Goal: Task Accomplishment & Management: Complete application form

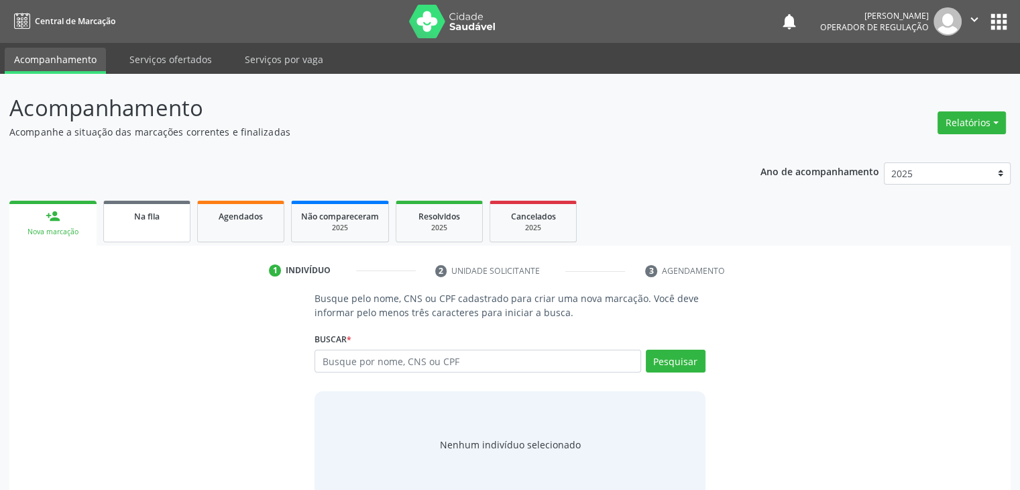
scroll to position [27, 0]
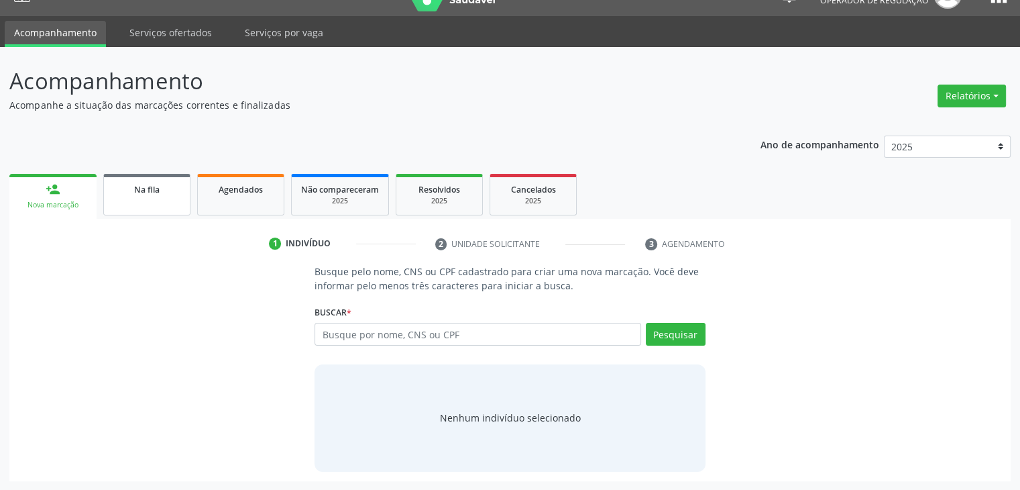
click at [150, 178] on link "Na fila" at bounding box center [146, 195] width 87 height 42
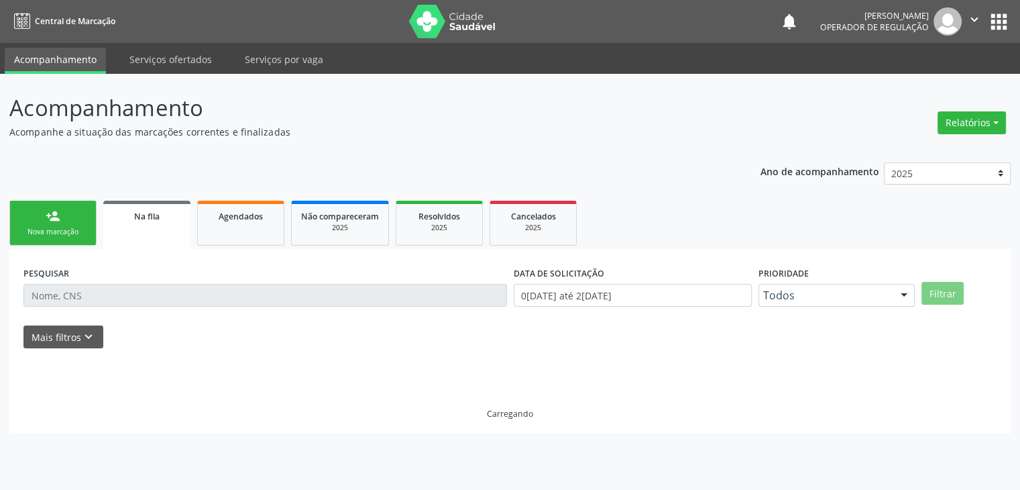
scroll to position [0, 0]
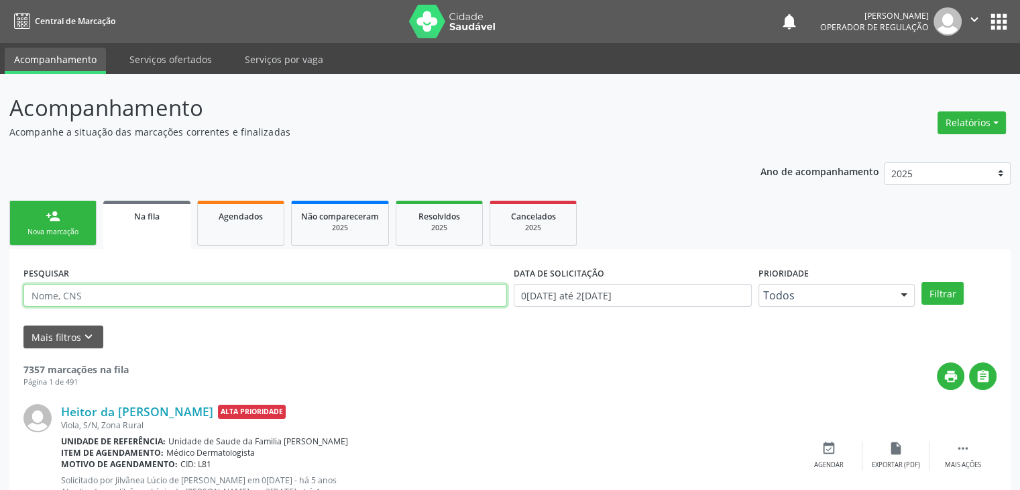
click at [120, 293] on input "text" at bounding box center [265, 295] width 484 height 23
click at [922, 282] on button "Filtrar" at bounding box center [943, 293] width 42 height 23
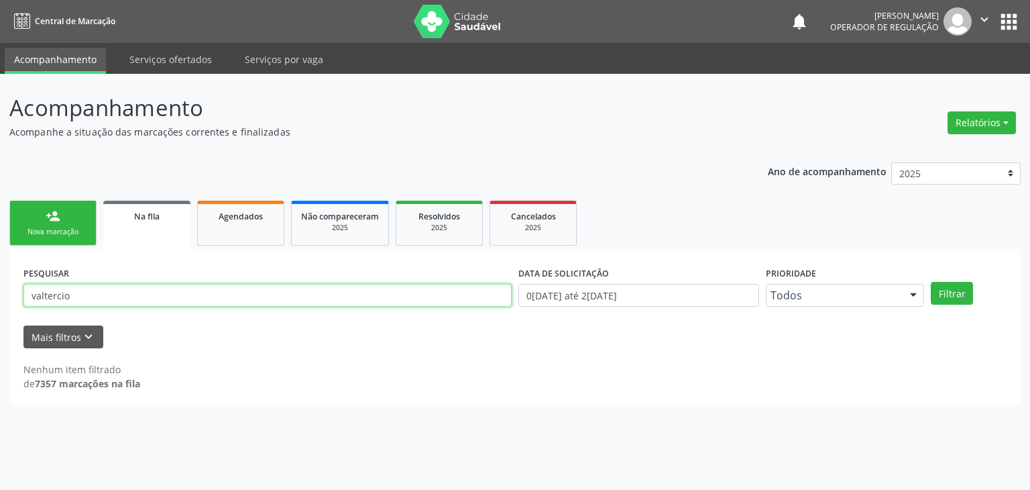
click at [85, 293] on input "valtercio" at bounding box center [267, 295] width 488 height 23
click at [105, 280] on div "PESQUISAR valtercio" at bounding box center [267, 289] width 495 height 52
click at [115, 284] on input "valtercio" at bounding box center [267, 295] width 488 height 23
type input "v"
type input "[PERSON_NAME]"
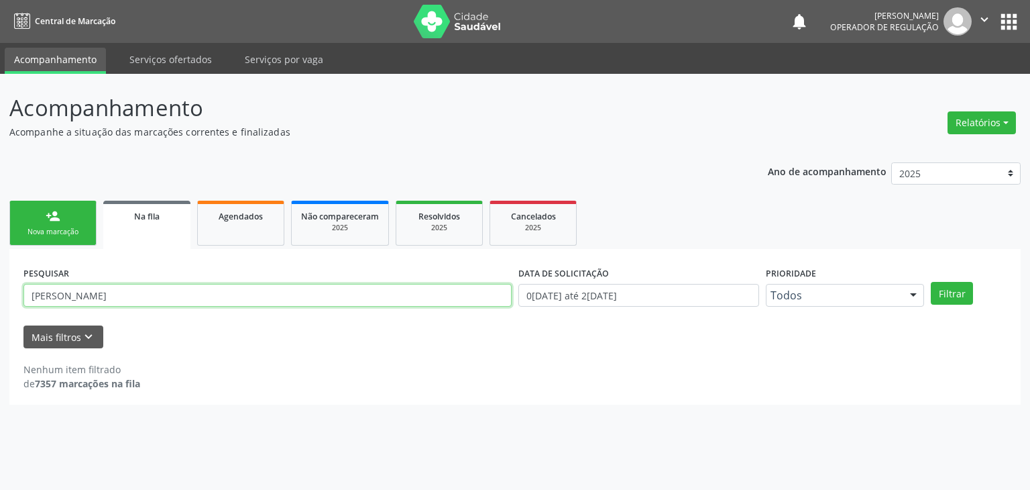
click at [931, 282] on button "Filtrar" at bounding box center [952, 293] width 42 height 23
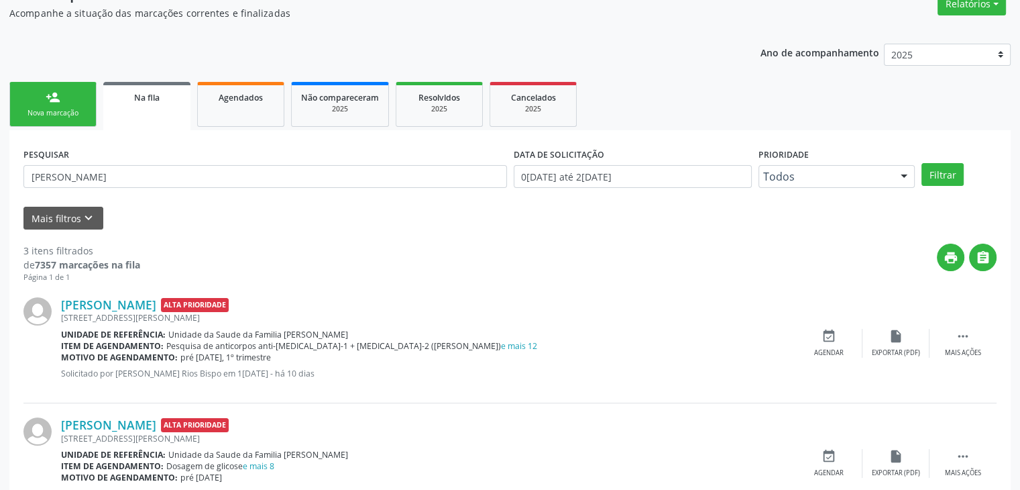
scroll to position [306, 0]
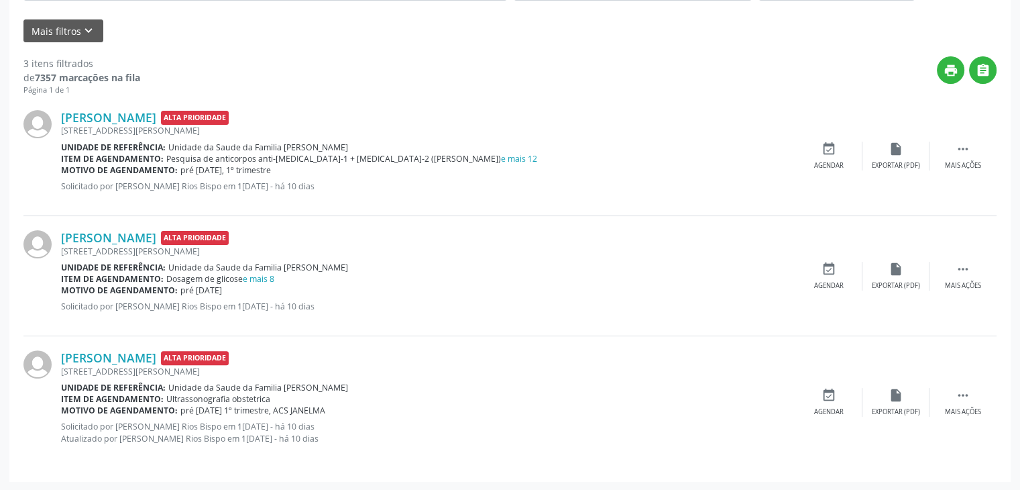
click at [958, 172] on div "[PERSON_NAME] Alta Prioridade [STREET_ADDRESS][PERSON_NAME] Unidade de referênc…" at bounding box center [509, 156] width 973 height 120
click at [958, 161] on div "Mais ações" at bounding box center [963, 165] width 36 height 9
click at [905, 161] on div "Editar" at bounding box center [895, 165] width 21 height 9
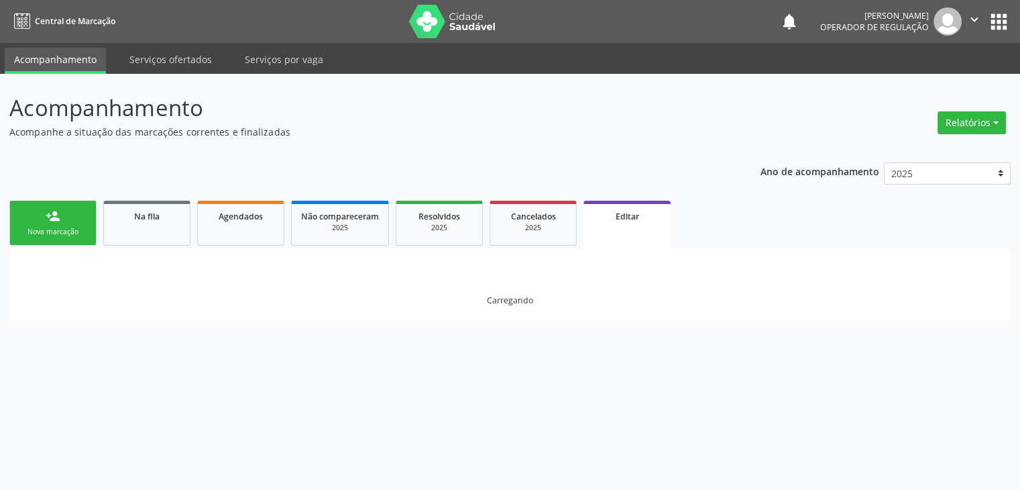
scroll to position [0, 0]
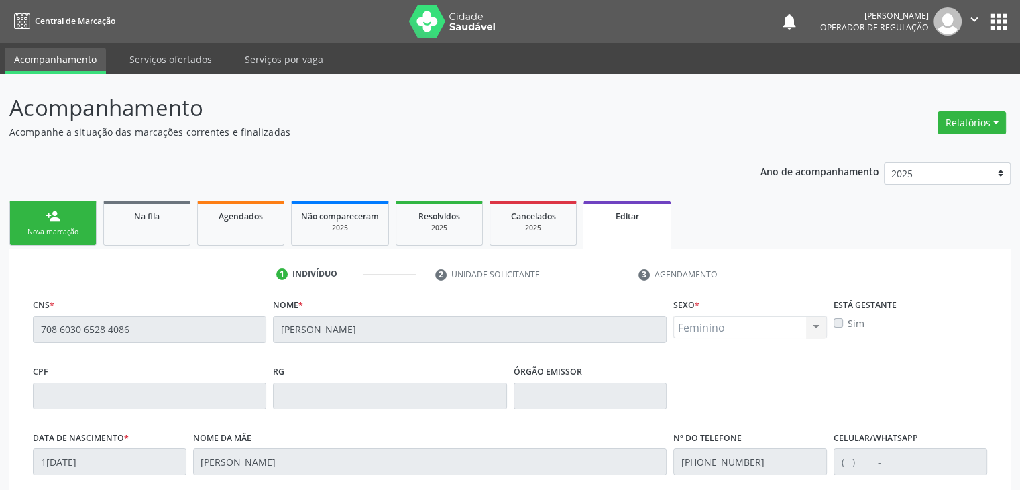
click at [142, 195] on div "Ano de acompanhamento 2025 2024 2023 2022 2021 2020 2019 person_add Nova marcaç…" at bounding box center [509, 444] width 1001 height 583
click at [142, 220] on span "Na fila" at bounding box center [146, 216] width 25 height 11
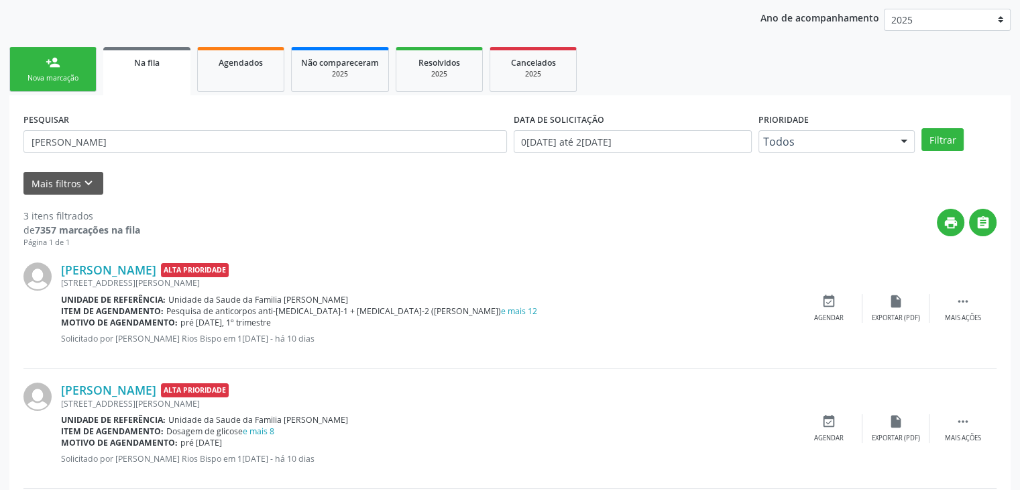
scroll to position [268, 0]
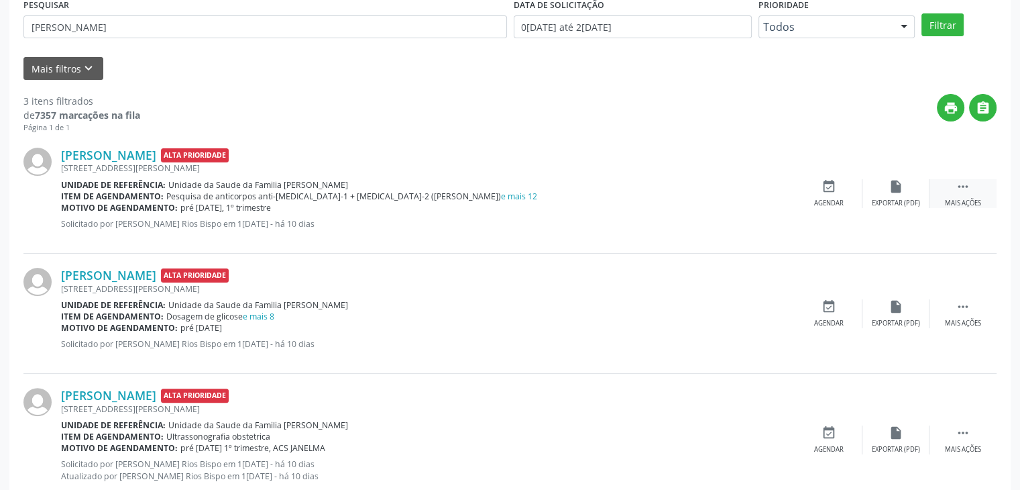
click at [984, 186] on div " Mais ações" at bounding box center [963, 193] width 67 height 29
click at [873, 205] on div "edit Editar" at bounding box center [896, 193] width 67 height 29
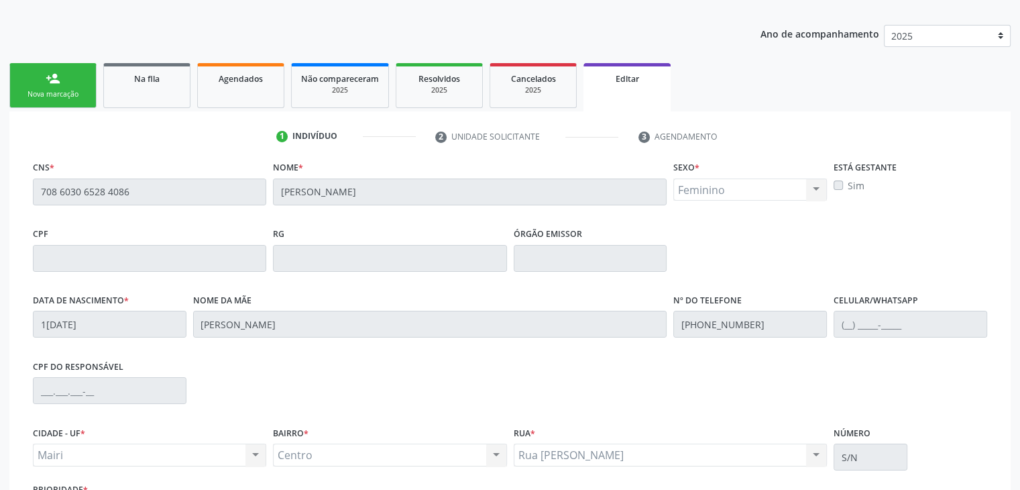
scroll to position [255, 0]
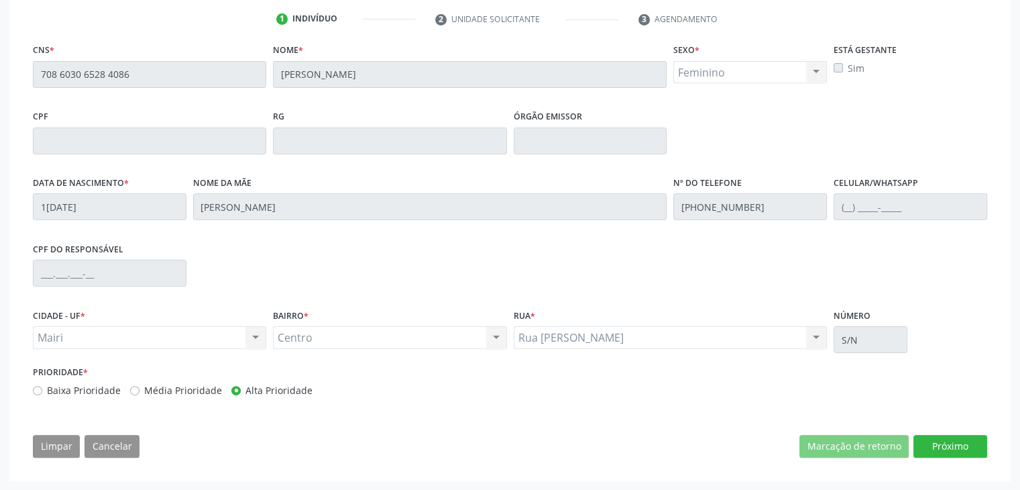
click at [955, 433] on div "CNS * 708 6030 6528 4086 Nome * [PERSON_NAME] Sexo * Feminino Masculino Feminin…" at bounding box center [509, 253] width 973 height 427
click at [953, 435] on button "Próximo" at bounding box center [951, 446] width 74 height 23
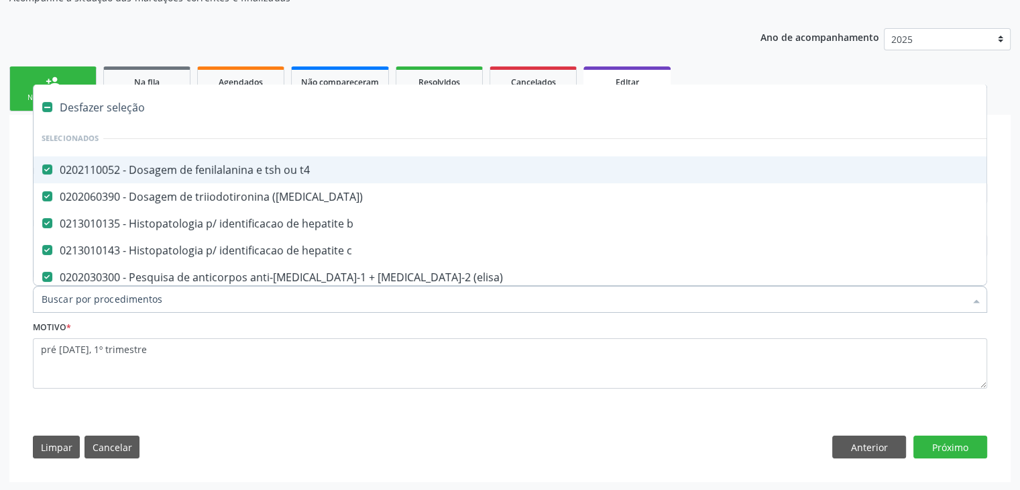
click at [80, 115] on div "Desfazer seleção" at bounding box center [558, 107] width 1048 height 27
checkbox t4 "false"
checkbox \(t3\) "false"
checkbox b "false"
checkbox c "false"
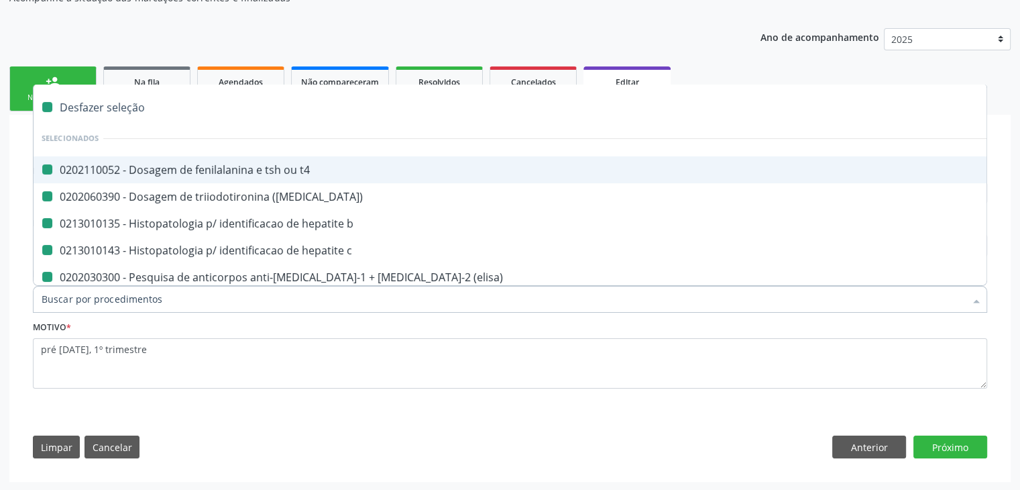
checkbox \(elisa\) "false"
checkbox htlv-2 "false"
checkbox \(anti-hcv\) "false"
checkbox anticitomegalovirus "false"
checkbox antitoxoplasma "false"
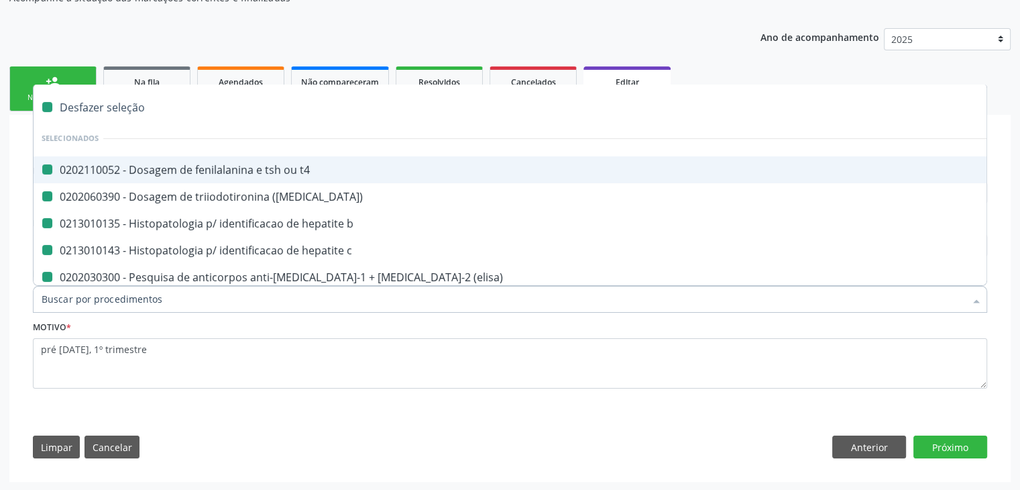
checkbox rubeola "false"
checkbox anticitomegalovirus "false"
checkbox antitoxoplasma "false"
checkbox rubeola "false"
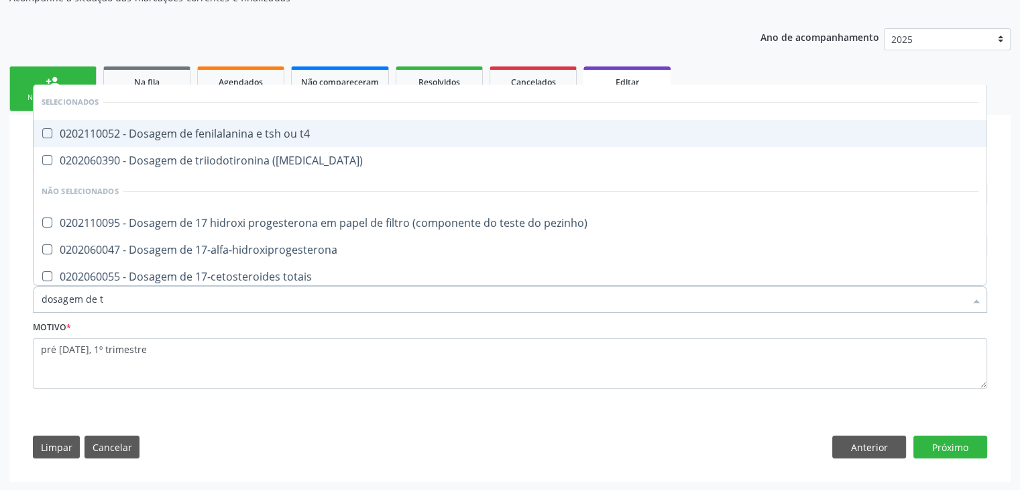
type input "dosagem de ts"
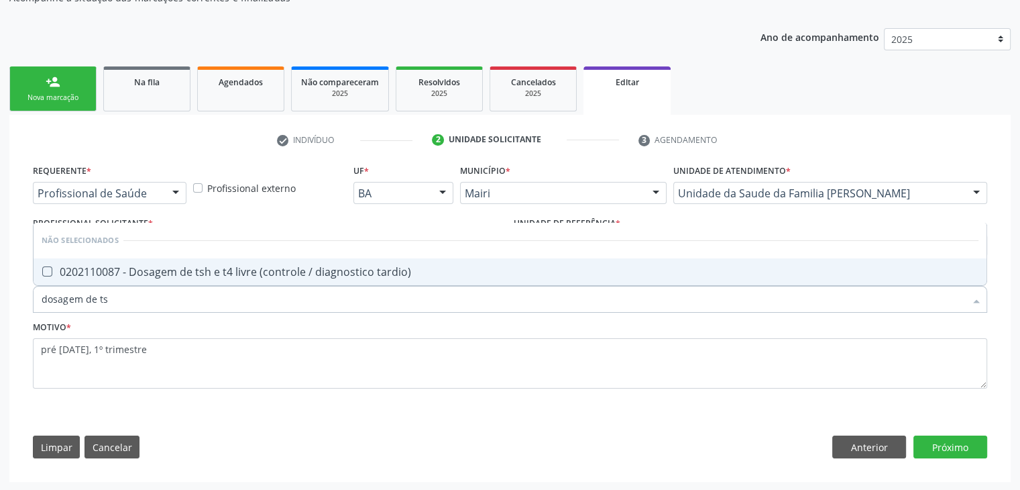
click at [398, 266] on div "0202110087 - Dosagem de tsh e t4 livre (controle / diagnostico tardio)" at bounding box center [510, 271] width 937 height 11
checkbox tardio\) "true"
click at [936, 446] on button "Próximo" at bounding box center [951, 446] width 74 height 23
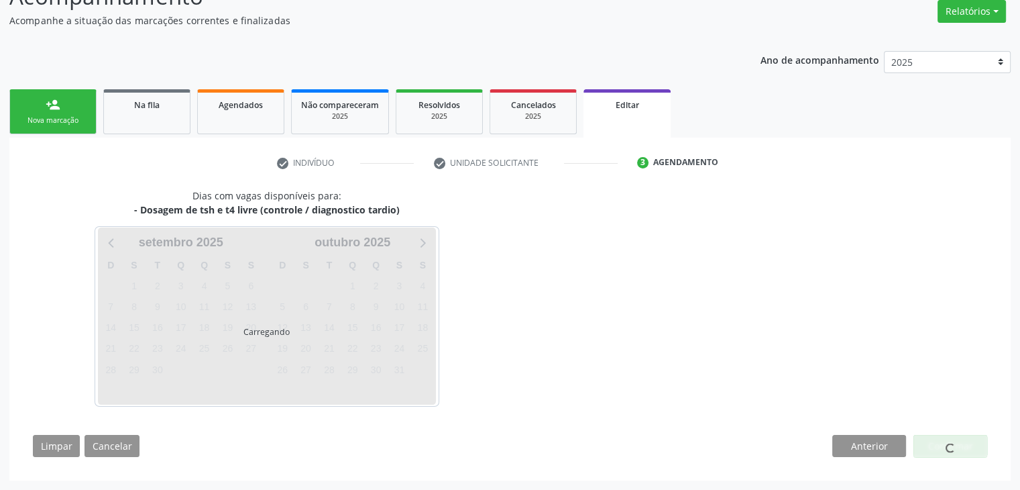
scroll to position [111, 0]
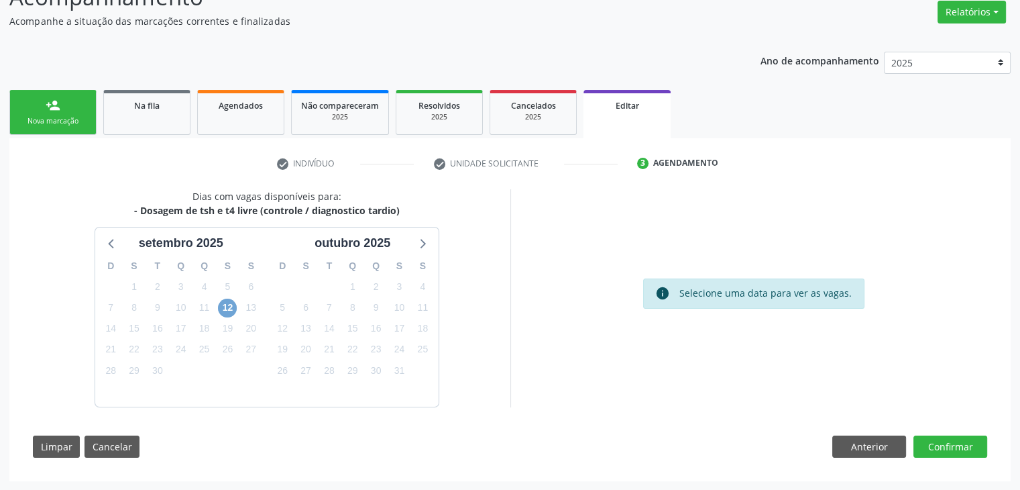
click at [225, 307] on span "12" at bounding box center [227, 307] width 19 height 19
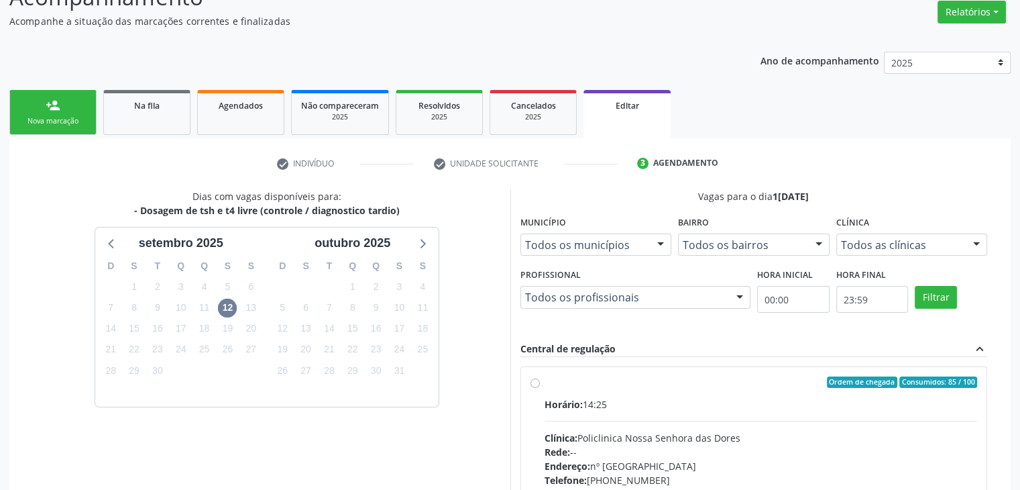
click at [681, 398] on div "Horário: 14:25" at bounding box center [761, 404] width 433 height 14
click at [540, 388] on input "Ordem de chegada Consumidos: 85 / 100 Horário: 14:25 Clínica: Policlinica Nossa…" at bounding box center [535, 382] width 9 height 12
radio input "true"
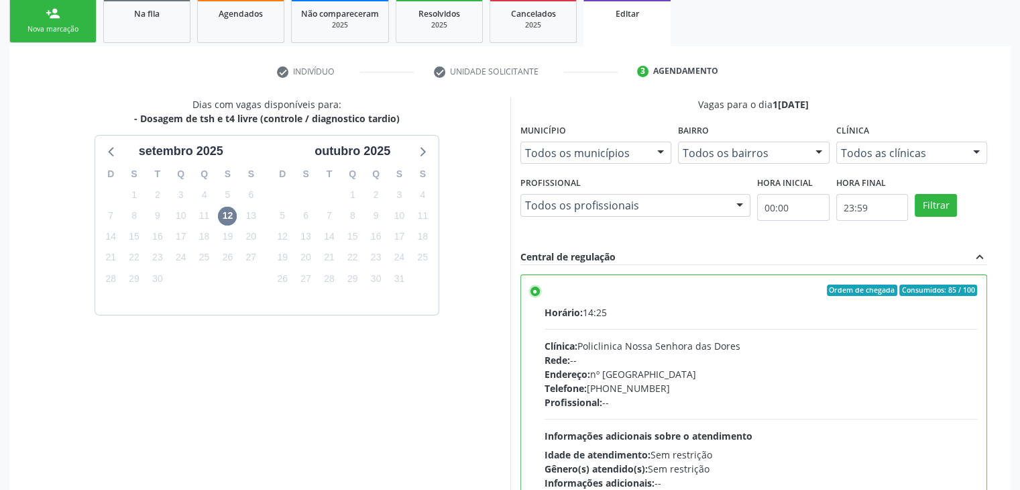
scroll to position [329, 0]
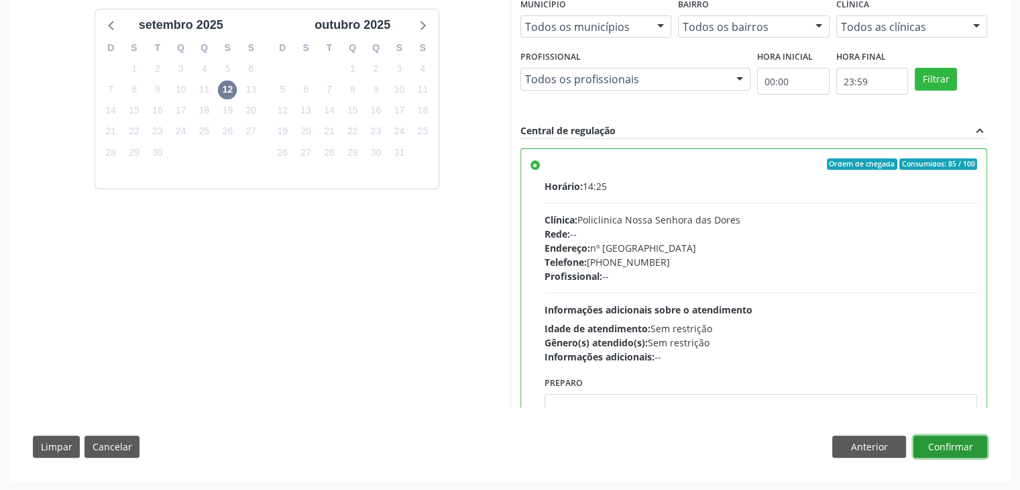
click at [944, 448] on button "Confirmar" at bounding box center [951, 446] width 74 height 23
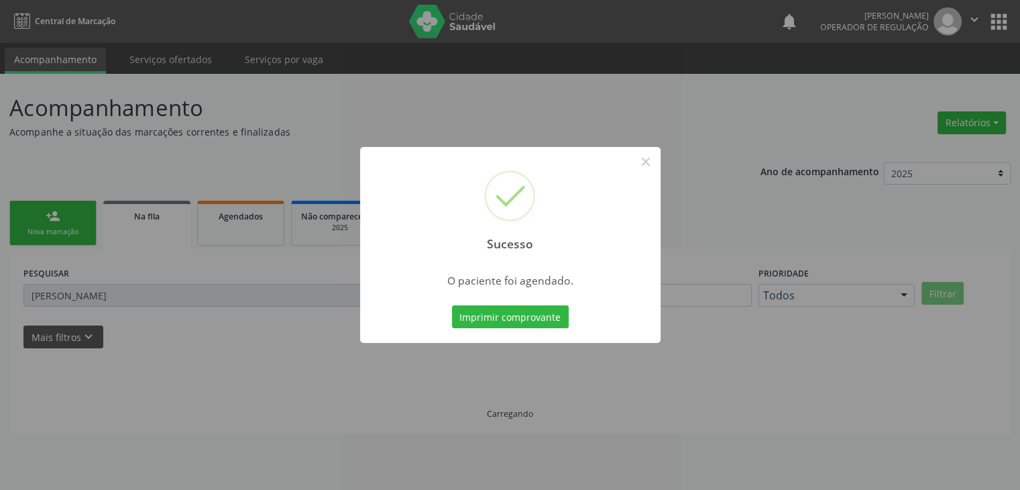
scroll to position [0, 0]
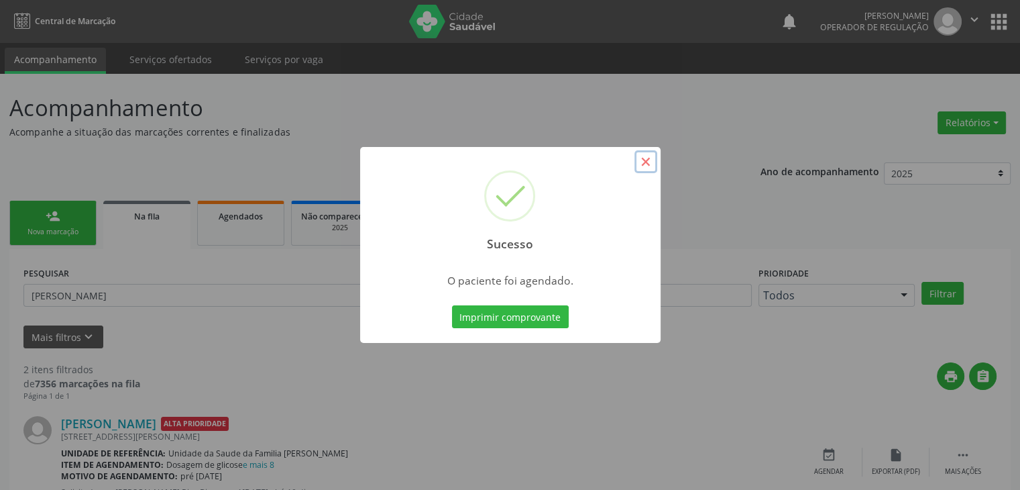
click at [652, 160] on button "×" at bounding box center [646, 161] width 23 height 23
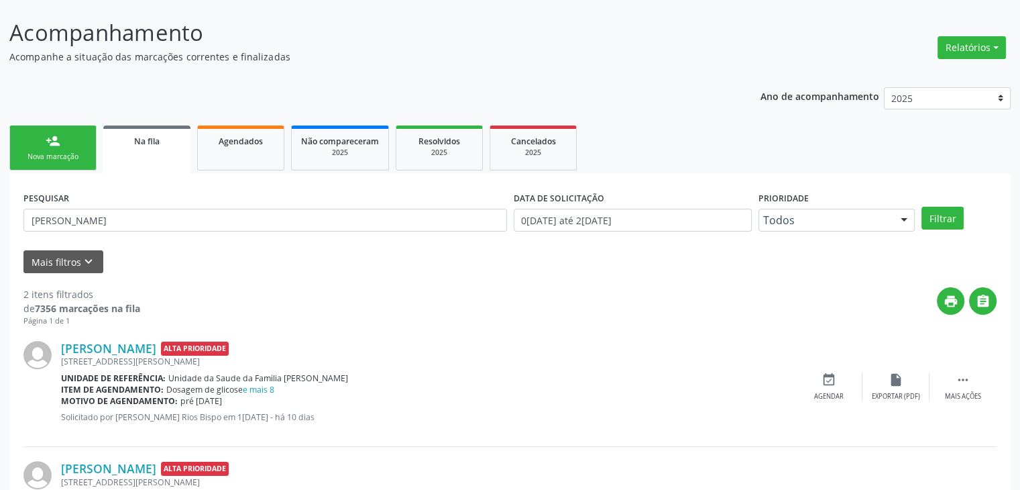
scroll to position [186, 0]
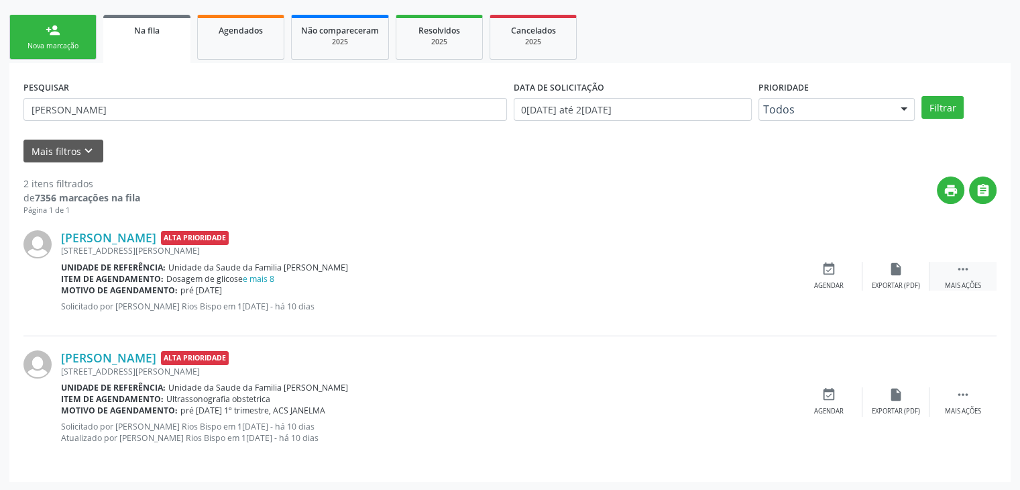
click at [958, 266] on icon "" at bounding box center [963, 269] width 15 height 15
click at [916, 271] on div "edit Editar" at bounding box center [896, 276] width 67 height 29
